Goal: Find specific page/section: Find specific page/section

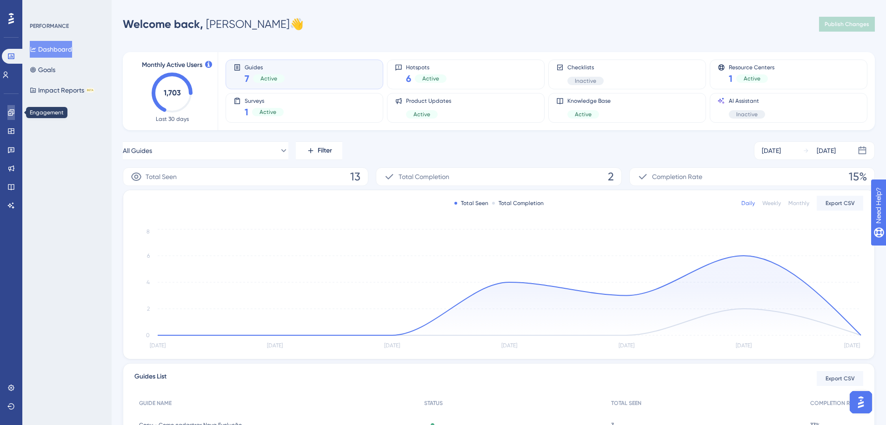
click at [11, 110] on icon at bounding box center [11, 112] width 6 height 6
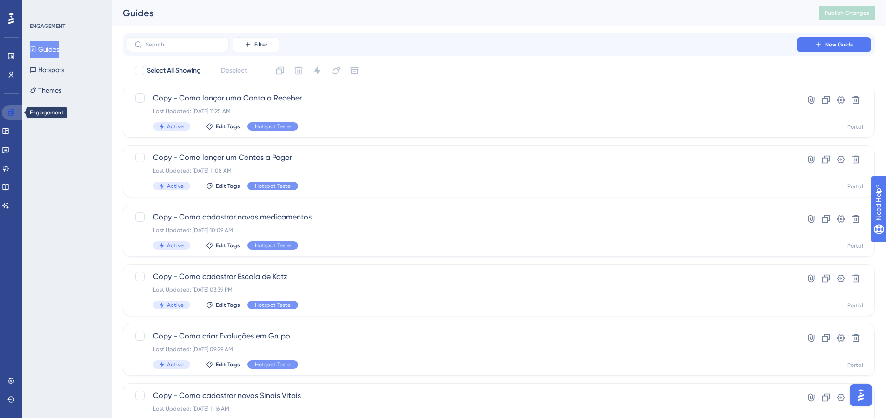
click at [10, 109] on icon at bounding box center [10, 112] width 7 height 7
click at [397, 45] on div "Filter New Guide" at bounding box center [499, 44] width 745 height 15
drag, startPoint x: 378, startPoint y: 14, endPoint x: 419, endPoint y: 20, distance: 41.3
click at [378, 12] on div "Guides" at bounding box center [459, 13] width 673 height 13
